Goal: Transaction & Acquisition: Purchase product/service

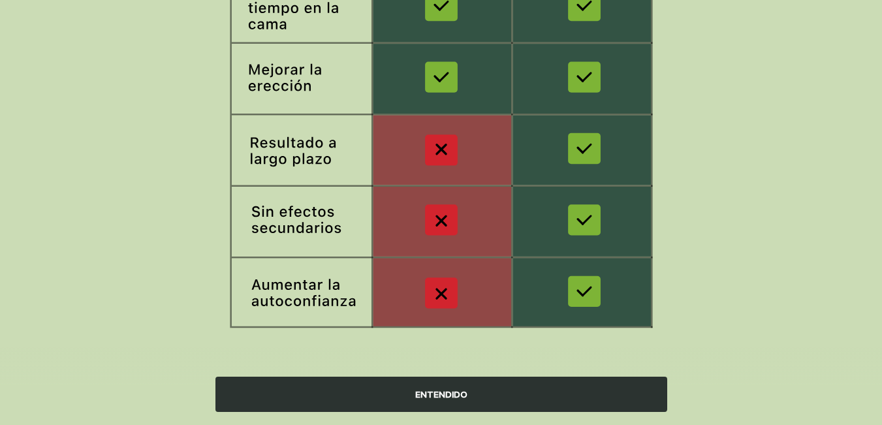
scroll to position [268, 0]
drag, startPoint x: 0, startPoint y: 0, endPoint x: 448, endPoint y: 395, distance: 597.5
click at [448, 395] on div "ENTENDIDO" at bounding box center [441, 394] width 452 height 35
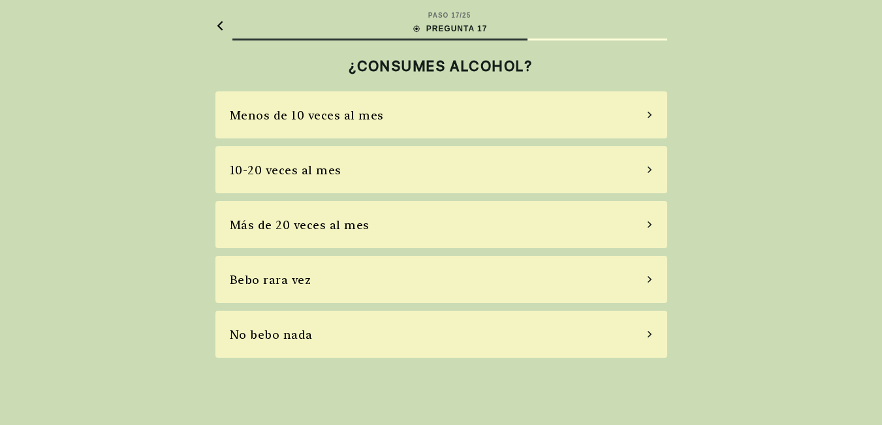
scroll to position [0, 0]
click at [653, 335] on icon at bounding box center [654, 334] width 7 height 12
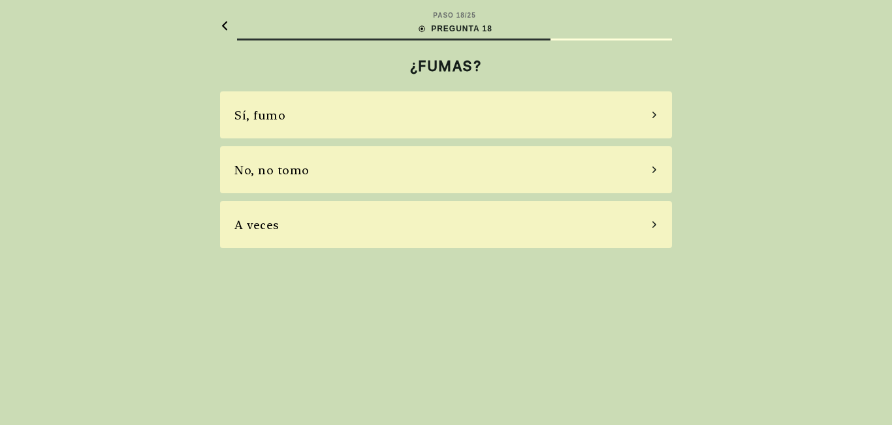
click at [653, 174] on div "No, no tomo" at bounding box center [446, 169] width 452 height 47
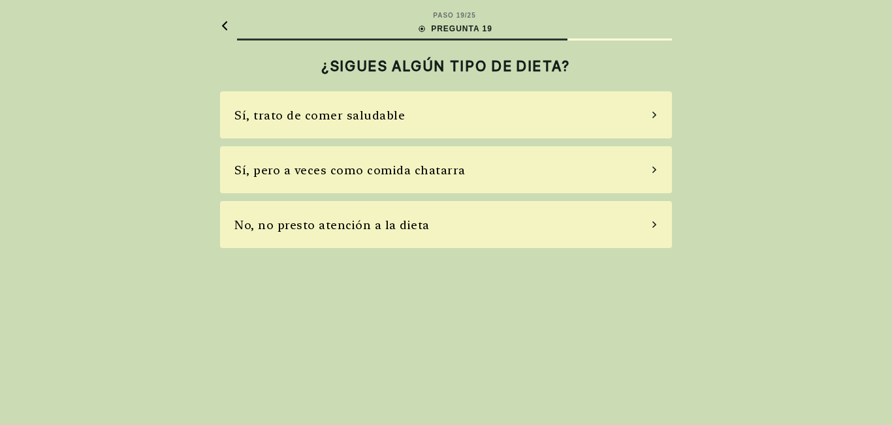
click at [653, 114] on icon at bounding box center [654, 115] width 7 height 12
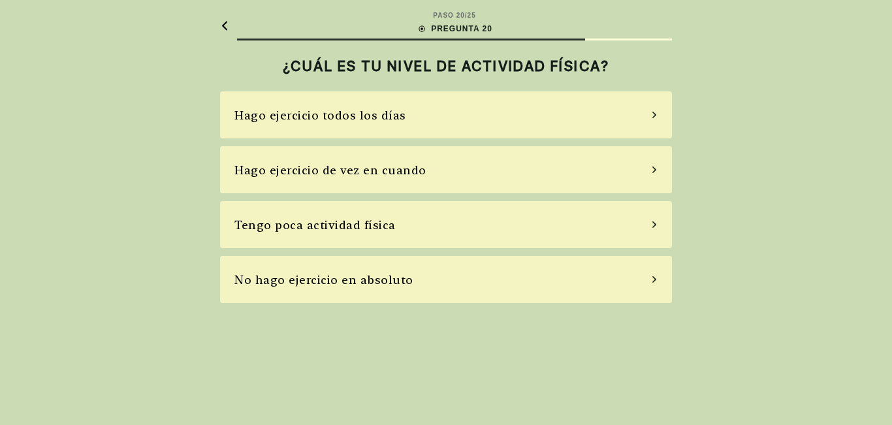
click at [653, 225] on icon at bounding box center [654, 225] width 7 height 12
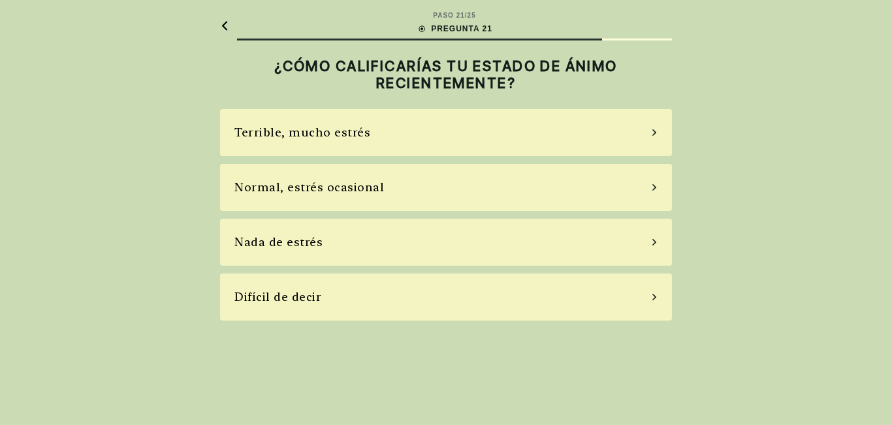
click at [655, 186] on icon at bounding box center [654, 187] width 4 height 7
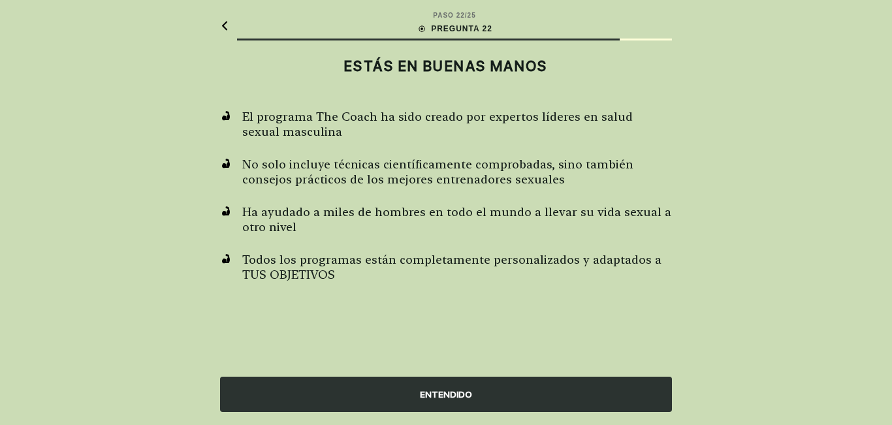
click at [450, 390] on div "ENTENDIDO" at bounding box center [446, 394] width 452 height 35
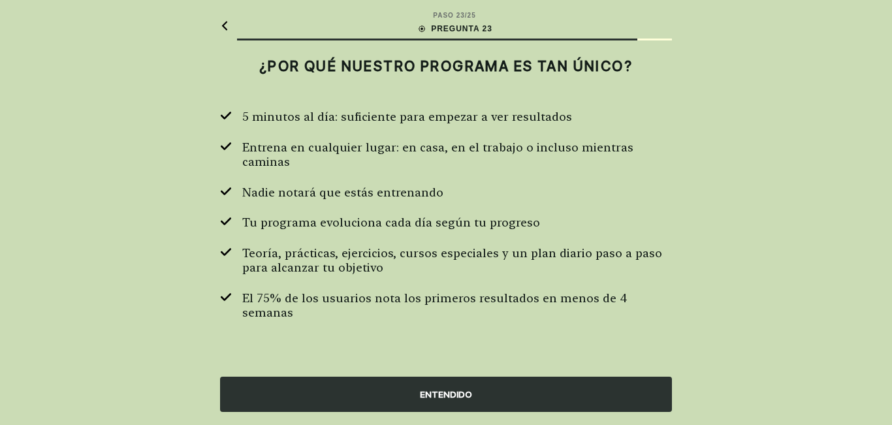
click at [445, 396] on div "ENTENDIDO" at bounding box center [446, 394] width 452 height 35
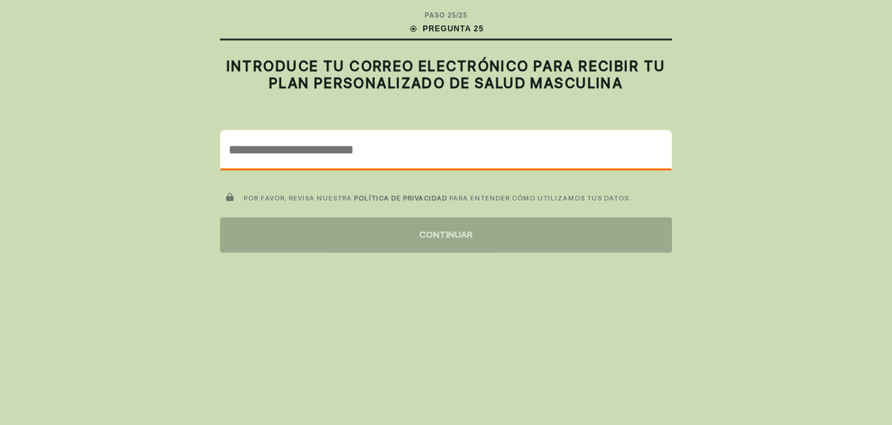
click at [351, 144] on input "email" at bounding box center [446, 150] width 450 height 38
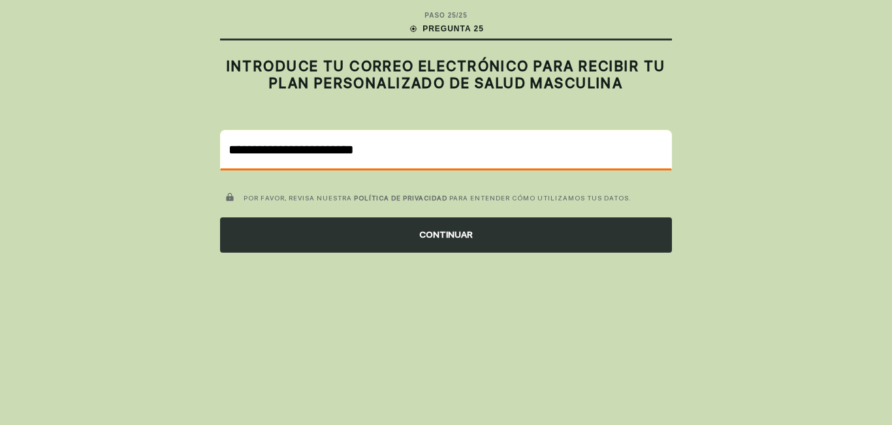
type input "**********"
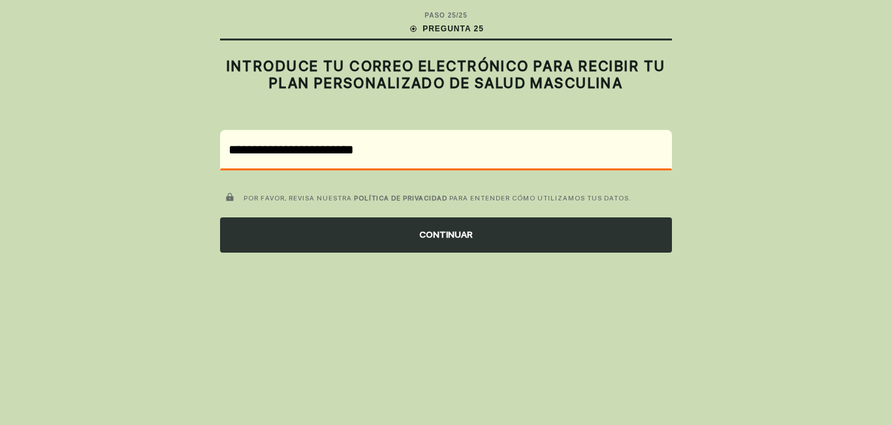
click at [450, 234] on div "CONTINUAR" at bounding box center [446, 234] width 452 height 35
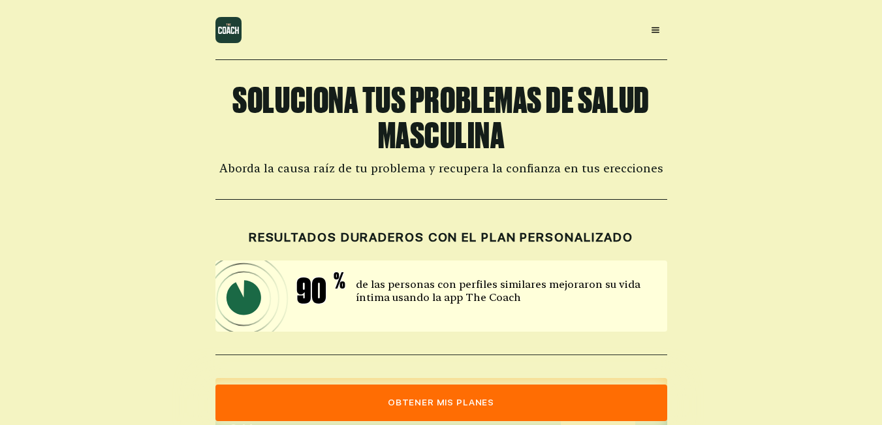
click at [479, 404] on button "Obtener mis planes" at bounding box center [441, 402] width 452 height 37
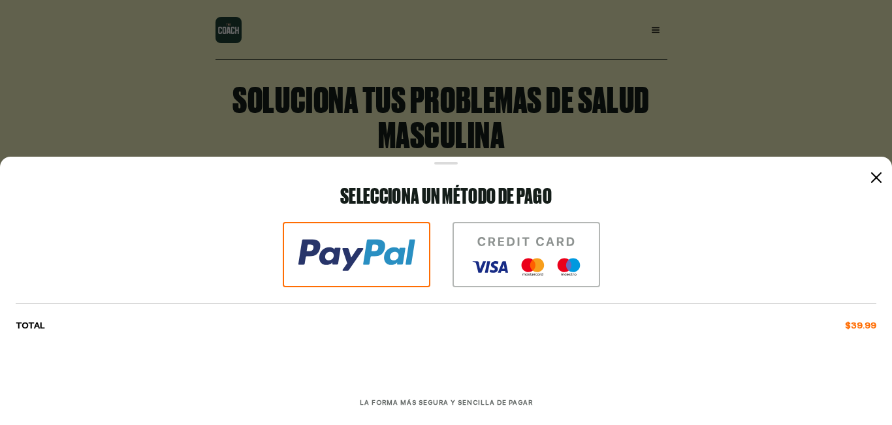
click at [878, 178] on icon at bounding box center [876, 177] width 10 height 10
